Goal: Information Seeking & Learning: Understand process/instructions

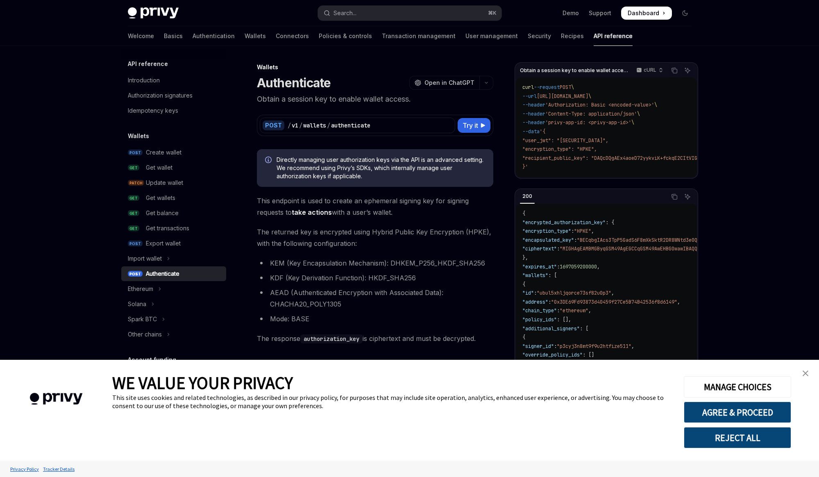
click at [807, 372] on img "close banner" at bounding box center [806, 373] width 6 height 6
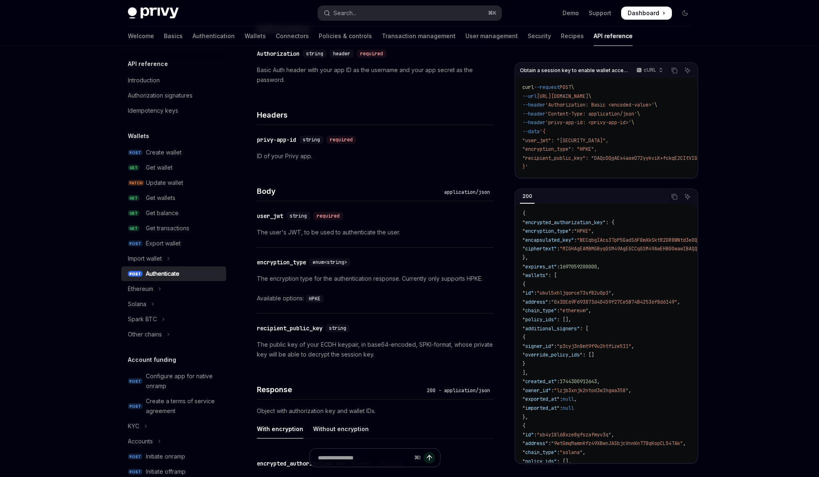
scroll to position [361, 0]
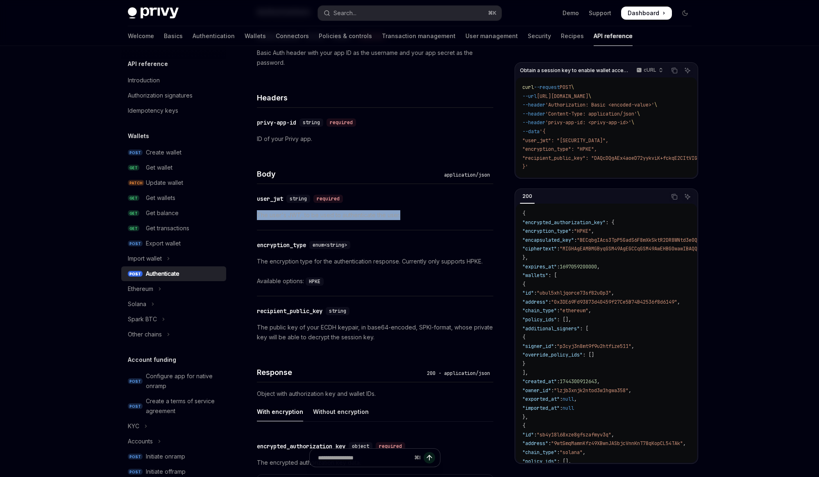
drag, startPoint x: 257, startPoint y: 216, endPoint x: 411, endPoint y: 215, distance: 154.9
click at [411, 215] on p "The user's JWT, to be used to authenticate the user." at bounding box center [375, 215] width 236 height 10
click at [409, 214] on p "The user's JWT, to be used to authenticate the user." at bounding box center [375, 215] width 236 height 10
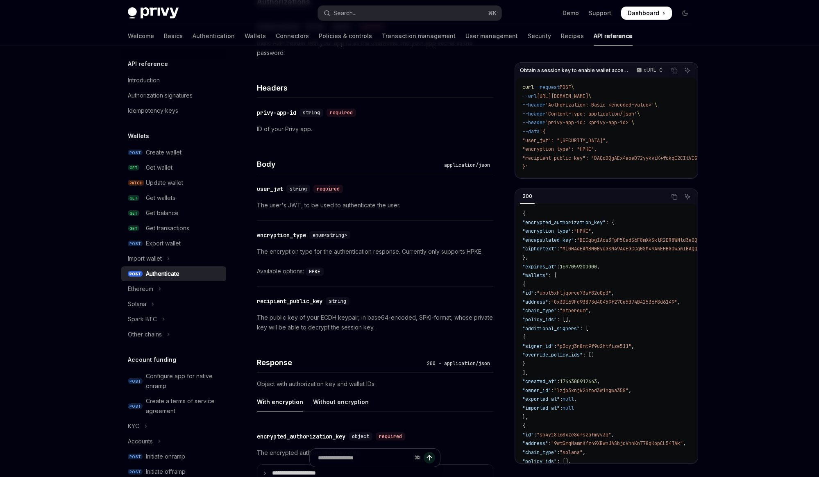
scroll to position [376, 0]
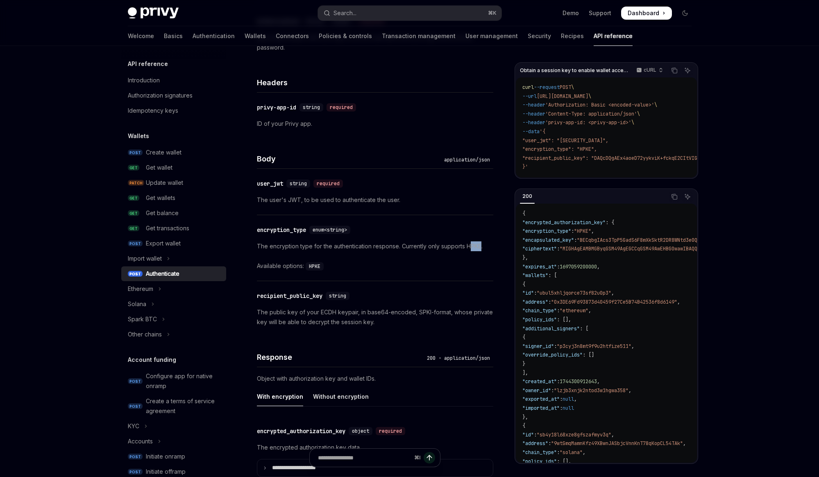
drag, startPoint x: 481, startPoint y: 243, endPoint x: 472, endPoint y: 243, distance: 9.0
click at [472, 243] on p "The encryption type for the authentication response. Currently only supports HP…" at bounding box center [375, 246] width 236 height 10
click at [445, 255] on div "The encryption type for the authentication response. Currently only supports HP…" at bounding box center [375, 256] width 236 height 30
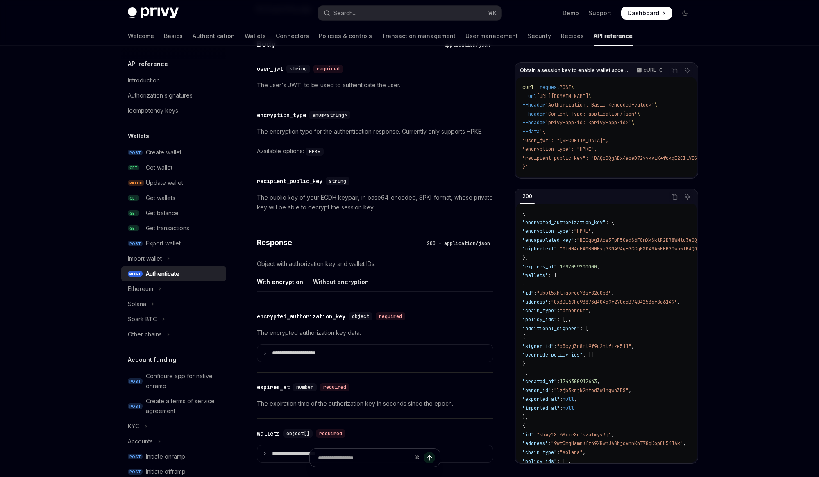
scroll to position [491, 0]
click at [315, 314] on div "encrypted_authorization_key" at bounding box center [301, 316] width 89 height 8
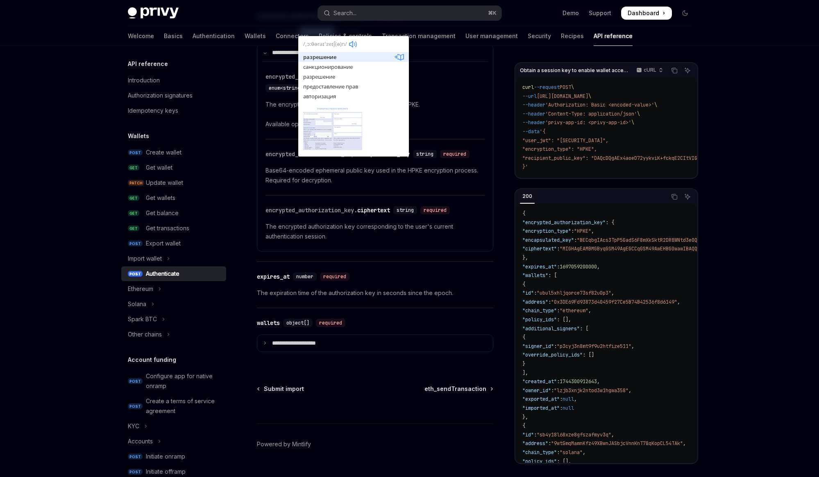
scroll to position [793, 0]
click at [471, 214] on div "​ encrypted_authorization_key. ciphertext string required The encrypted authori…" at bounding box center [375, 222] width 219 height 56
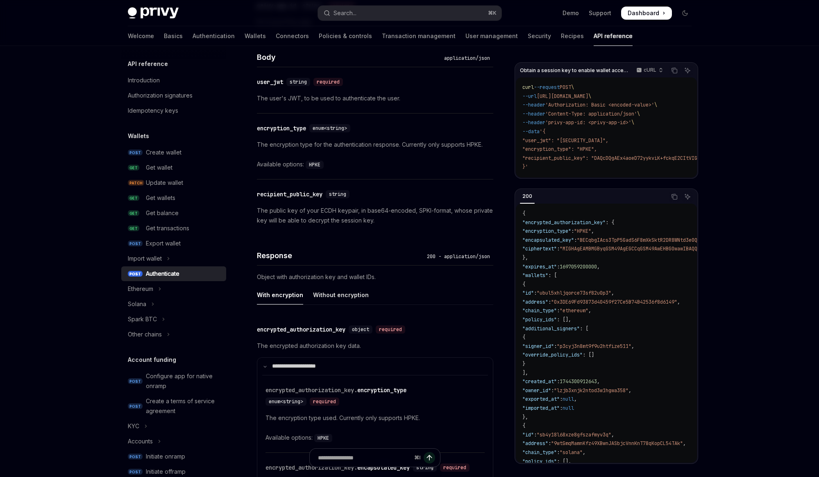
scroll to position [461, 0]
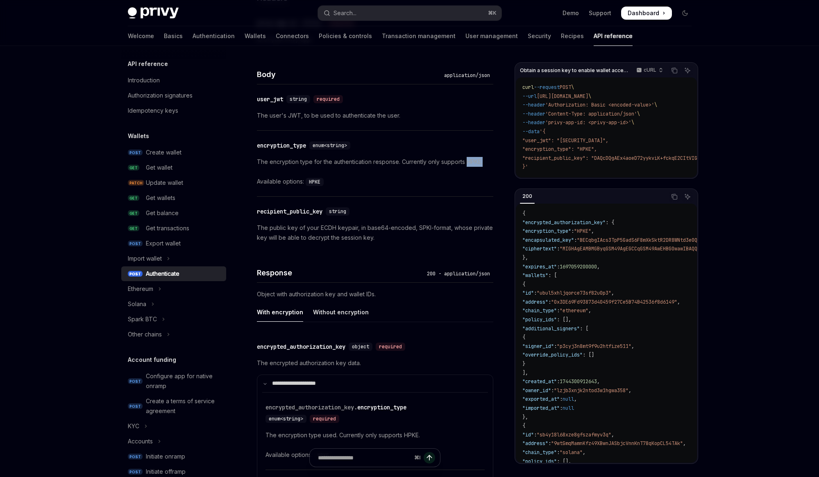
drag, startPoint x: 466, startPoint y: 159, endPoint x: 493, endPoint y: 159, distance: 27.0
click at [493, 159] on div "Wallets Authenticate OpenAI Open in ChatGPT Obtain a session key to enable wall…" at bounding box center [298, 213] width 393 height 1223
click at [493, 174] on div "Wallets Authenticate OpenAI Open in ChatGPT Obtain a session key to enable wall…" at bounding box center [298, 213] width 393 height 1223
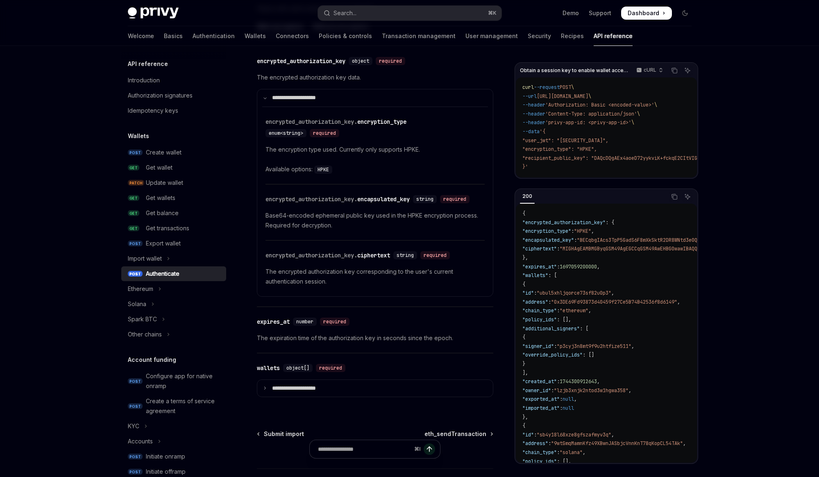
scroll to position [760, 0]
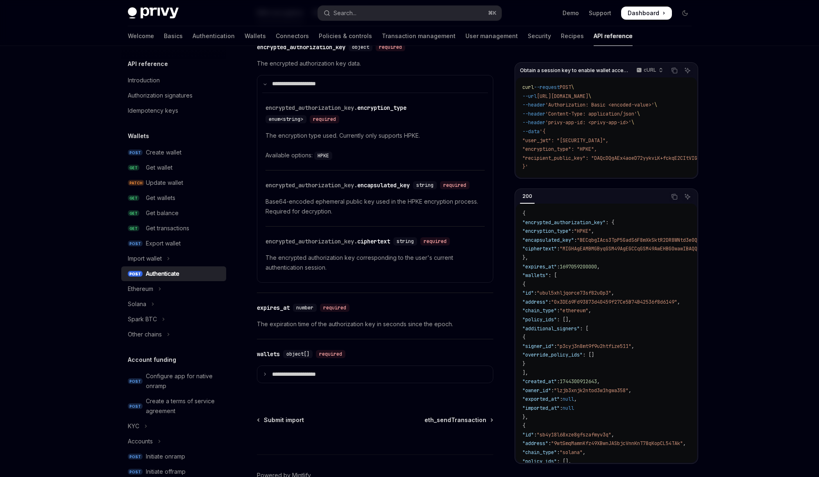
drag, startPoint x: 528, startPoint y: 141, endPoint x: 679, endPoint y: 139, distance: 151.2
click at [609, 139] on span ""user_jwt": "eyJhbGciOiJIUzI1NiIsInR5cCI6IkpXVCJ9.eyJzdWIiOiIxMjM0NTY3ODkwIiwib…" at bounding box center [566, 140] width 86 height 7
drag, startPoint x: 527, startPoint y: 149, endPoint x: 616, endPoint y: 149, distance: 89.8
click at [616, 149] on code "curl --request POST \ --url https://api.privy.io/v1/wallets/authenticate \ --he…" at bounding box center [672, 127] width 298 height 89
drag, startPoint x: 528, startPoint y: 159, endPoint x: 663, endPoint y: 159, distance: 134.8
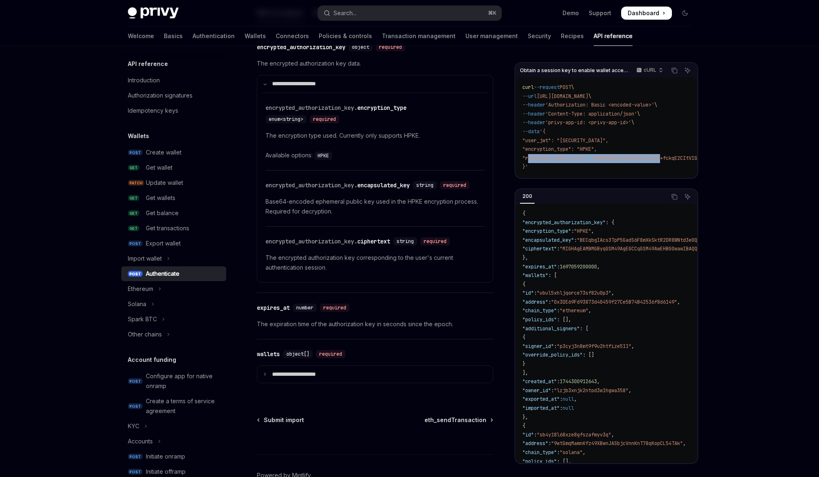
click at [663, 159] on span ""recipient_public_key": "DAQcDQgAEx4aoeD72yykviK+fckqE2CItVIGn1rCnvCXZ1HgpOcMEM…" at bounding box center [662, 158] width 278 height 7
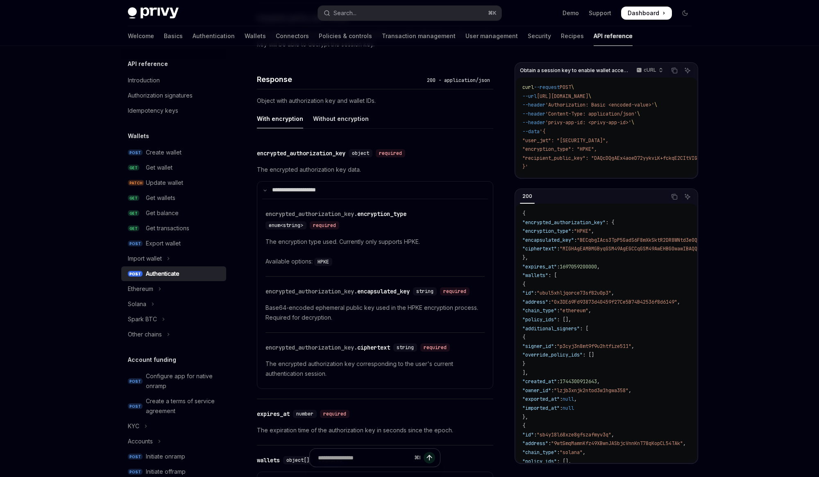
scroll to position [654, 0]
click at [345, 122] on div "Without encryption" at bounding box center [341, 118] width 56 height 19
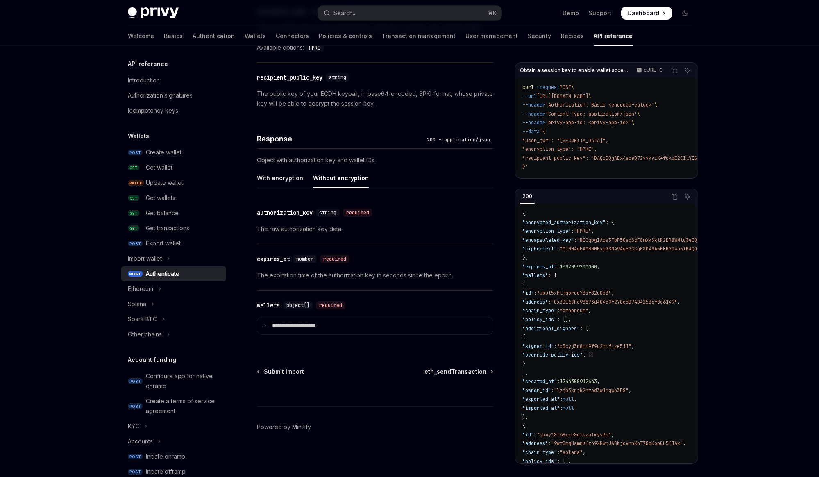
scroll to position [594, 0]
click at [336, 214] on span "string" at bounding box center [327, 213] width 17 height 7
click at [285, 177] on div "With encryption" at bounding box center [280, 178] width 46 height 19
type textarea "*"
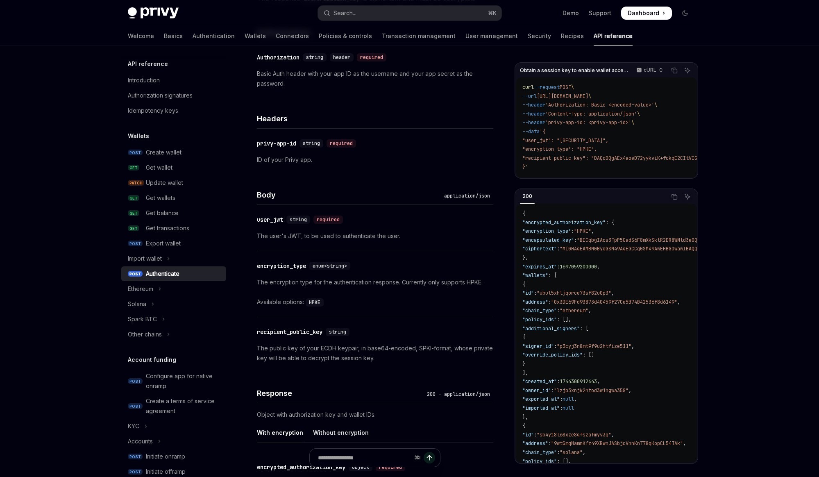
scroll to position [341, 0]
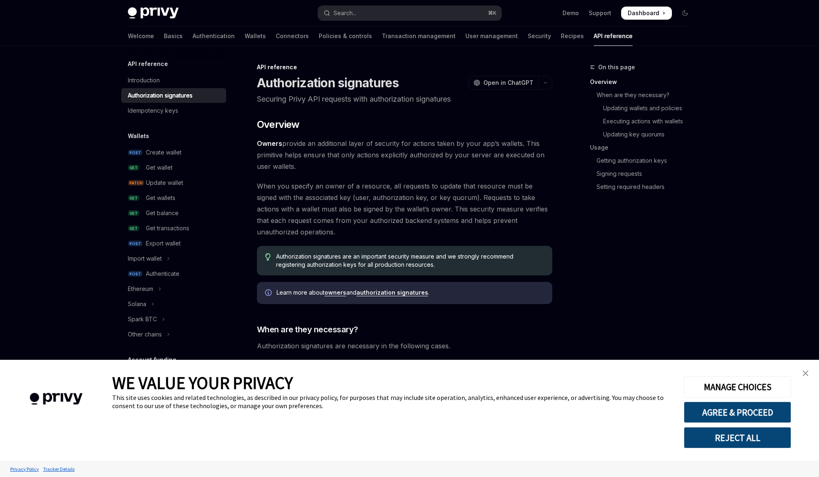
click at [806, 369] on link "close banner" at bounding box center [806, 373] width 16 height 16
